Goal: Task Accomplishment & Management: Manage account settings

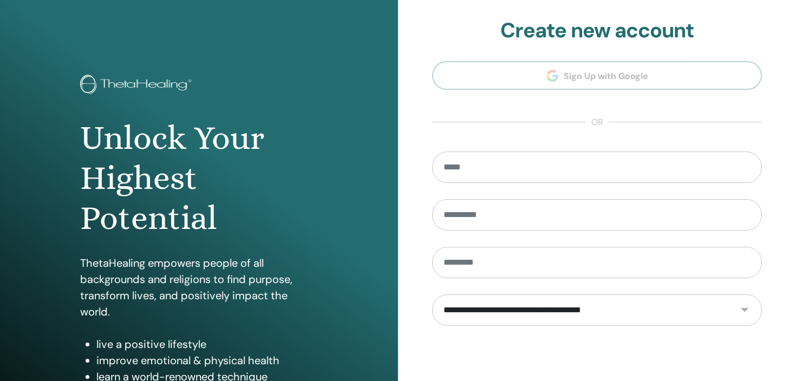
click at [457, 330] on form "**********" at bounding box center [597, 312] width 330 height 320
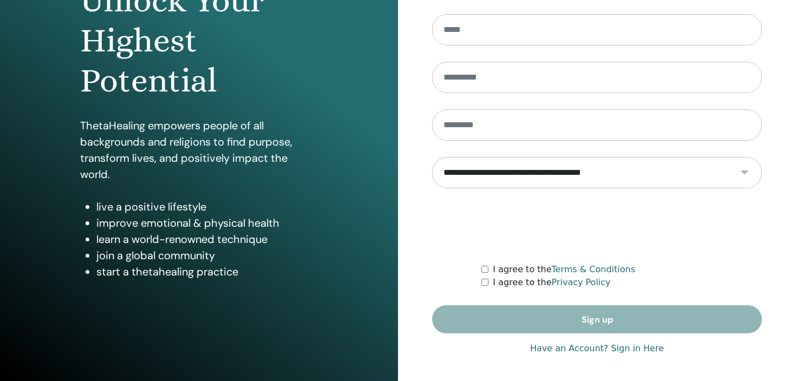
scroll to position [139, 0]
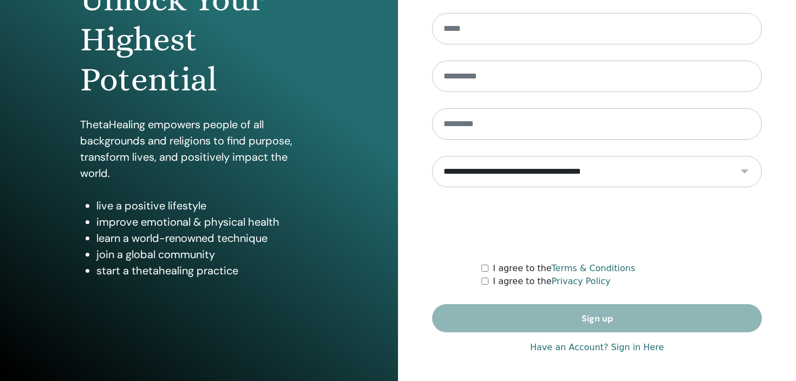
click at [628, 346] on link "Have an Account? Sign in Here" at bounding box center [597, 347] width 134 height 13
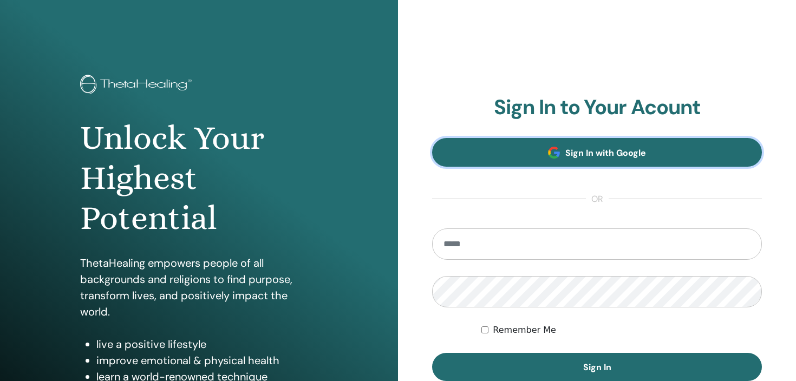
click at [611, 156] on span "Sign In with Google" at bounding box center [605, 152] width 81 height 11
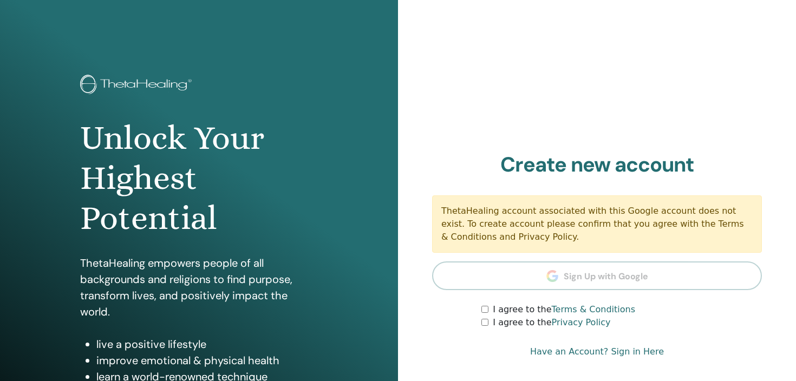
click at [680, 320] on div "I agree to the Privacy Policy" at bounding box center [622, 322] width 281 height 13
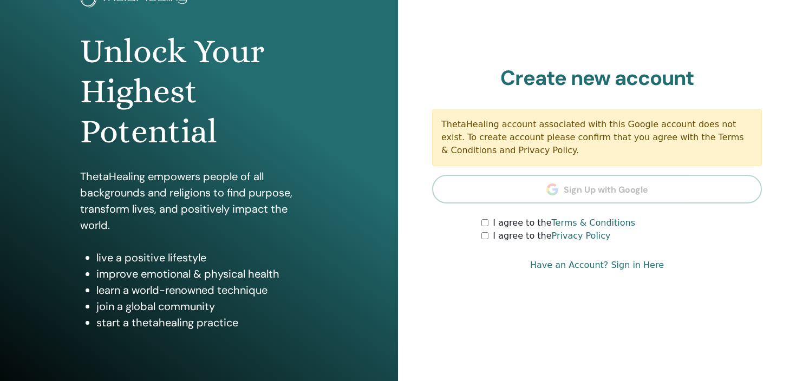
click at [641, 266] on link "Have an Account? Sign in Here" at bounding box center [597, 265] width 134 height 13
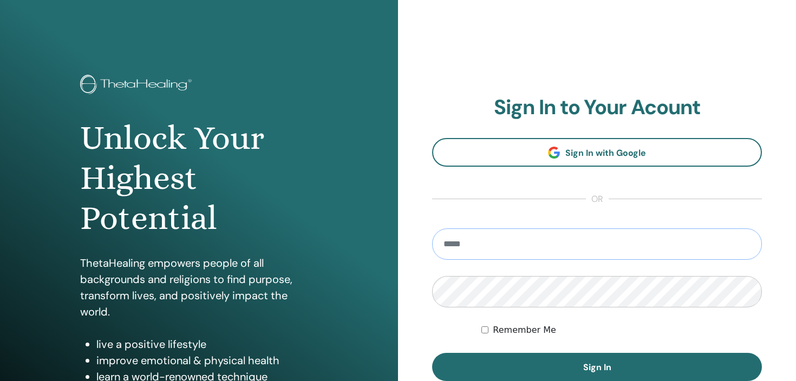
click at [568, 244] on input "email" at bounding box center [597, 244] width 330 height 31
type input "**********"
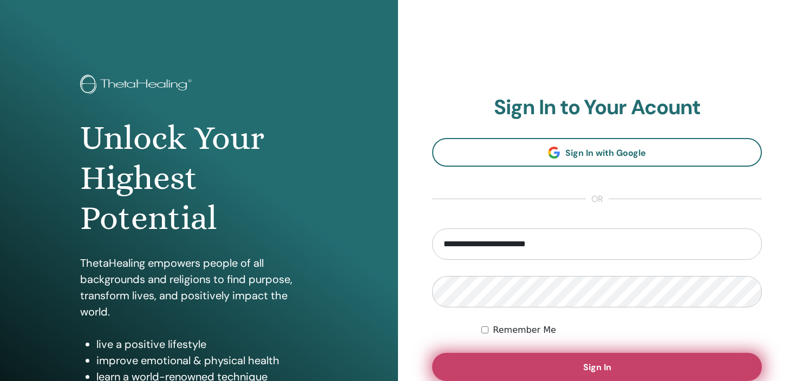
click at [542, 367] on button "Sign In" at bounding box center [597, 367] width 330 height 28
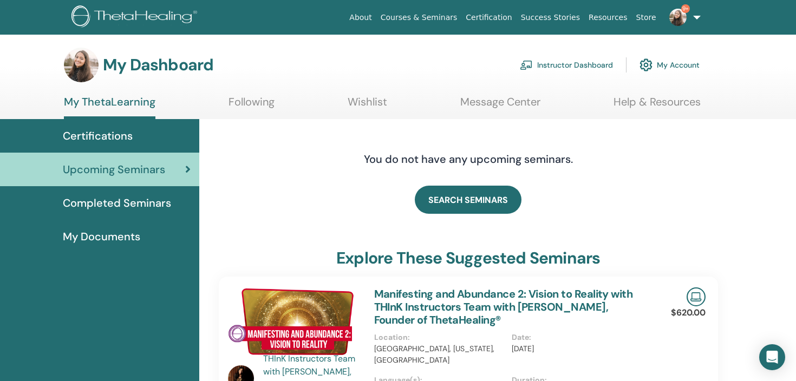
click at [560, 67] on link "Instructor Dashboard" at bounding box center [566, 65] width 93 height 24
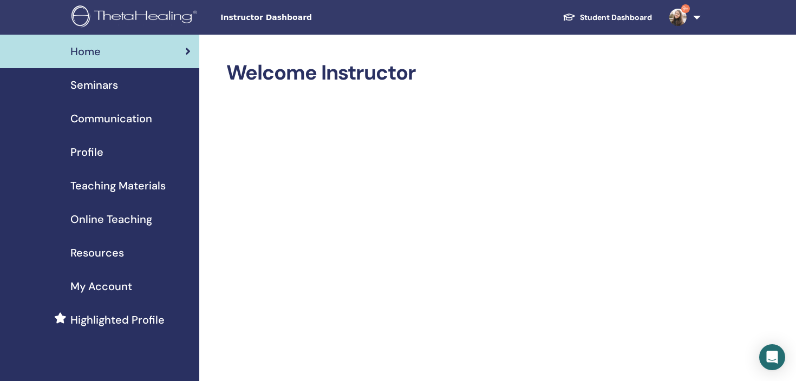
click at [148, 185] on span "Teaching Materials" at bounding box center [117, 186] width 95 height 16
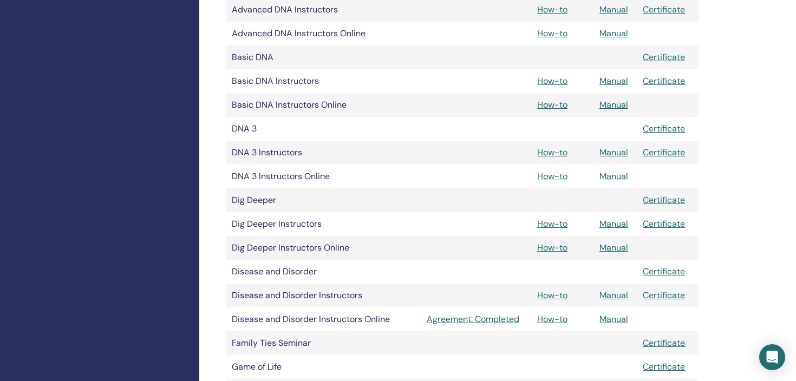
scroll to position [325, 0]
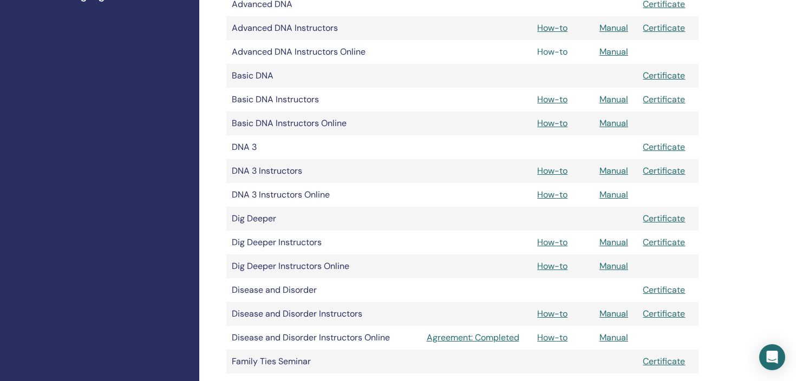
click at [553, 53] on link "How-to" at bounding box center [552, 51] width 30 height 11
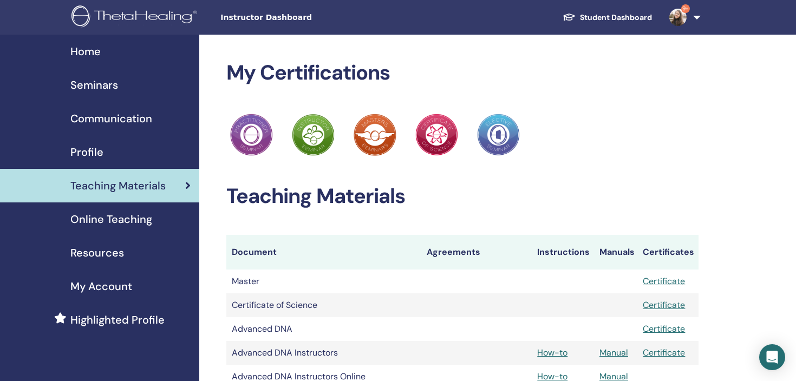
scroll to position [324, 0]
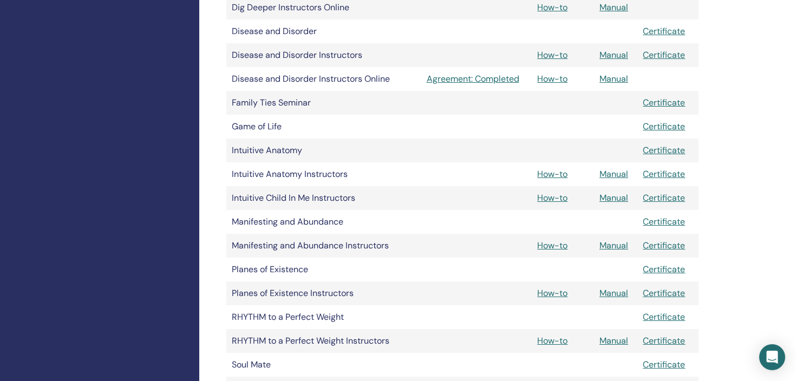
scroll to position [606, 0]
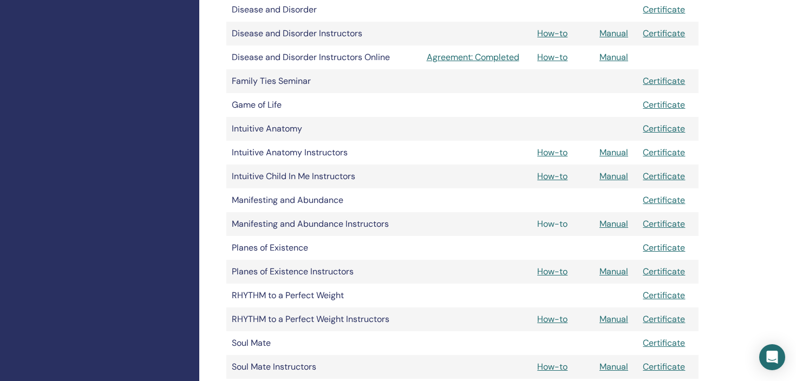
click at [554, 222] on link "How-to" at bounding box center [552, 223] width 30 height 11
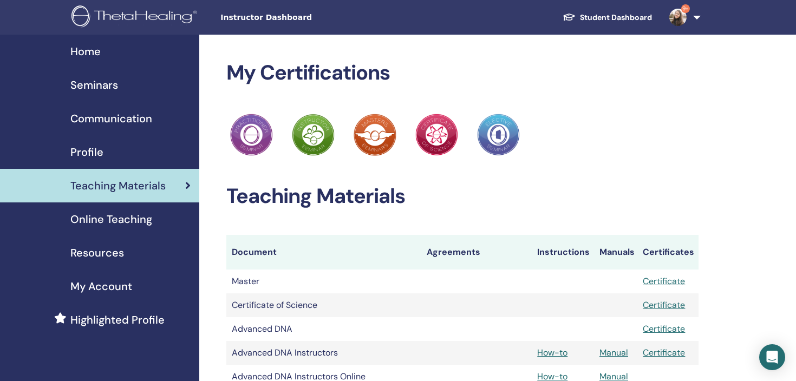
click at [694, 19] on link "9+" at bounding box center [683, 17] width 44 height 35
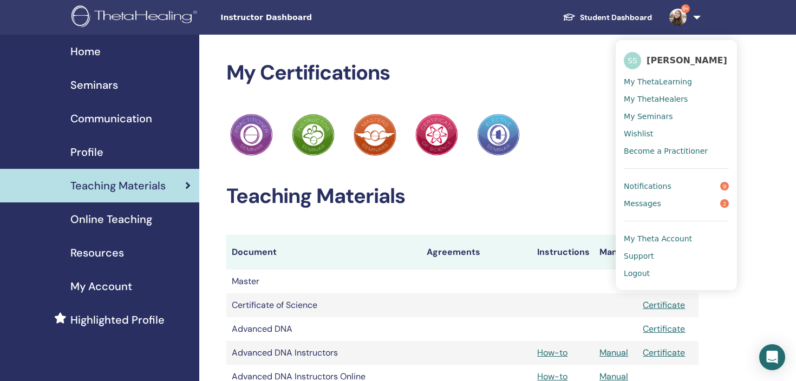
click at [637, 271] on span "Logout" at bounding box center [637, 274] width 26 height 10
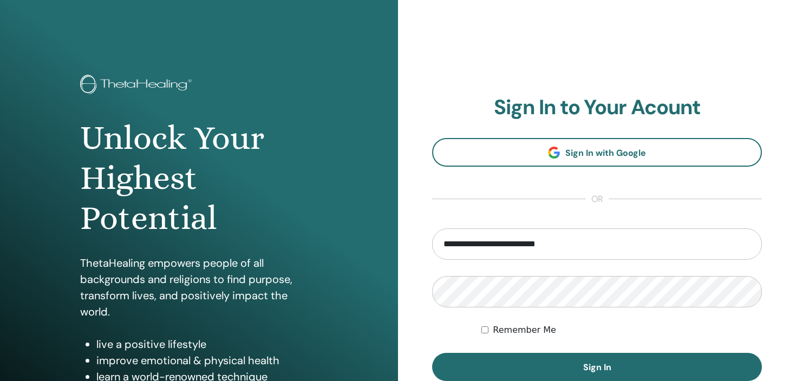
type input "**********"
click at [432, 353] on button "Sign In" at bounding box center [597, 367] width 330 height 28
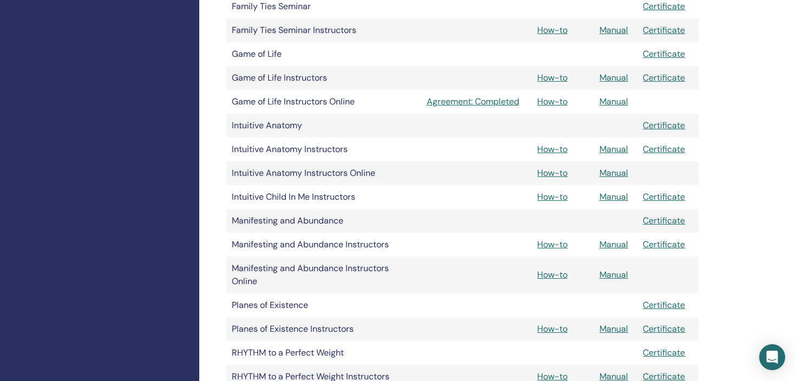
scroll to position [542, 0]
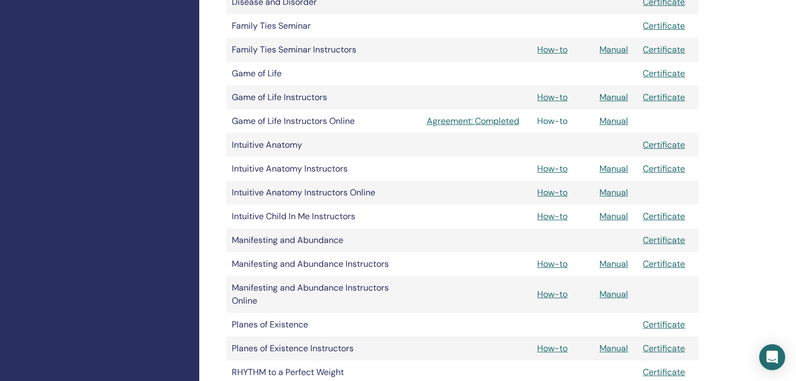
click at [551, 122] on link "How-to" at bounding box center [552, 120] width 30 height 11
